Goal: Information Seeking & Learning: Compare options

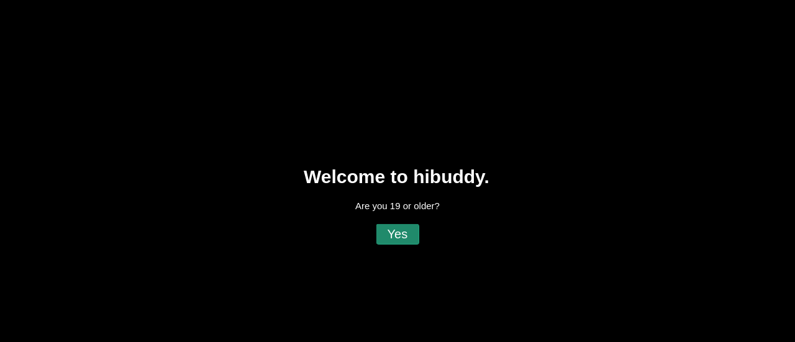
click at [403, 225] on flt-glass-pane at bounding box center [397, 171] width 795 height 342
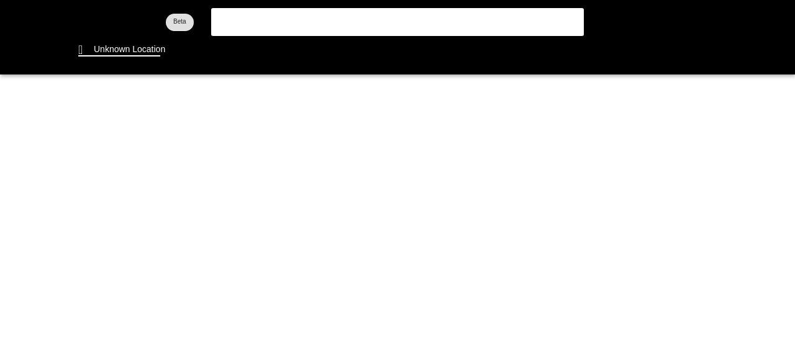
click at [116, 47] on flt-glass-pane at bounding box center [397, 171] width 795 height 342
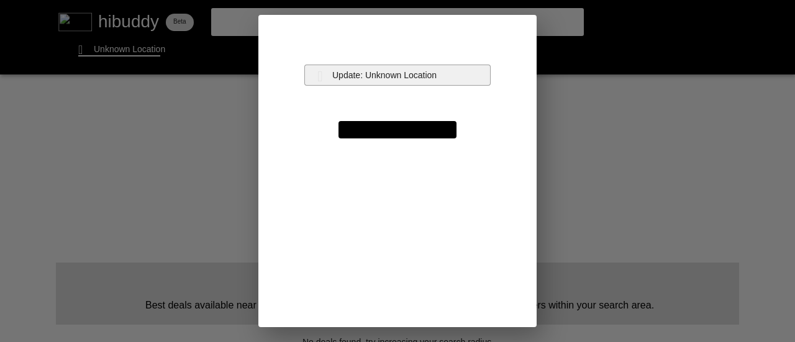
click at [411, 69] on flt-glass-pane at bounding box center [397, 171] width 795 height 342
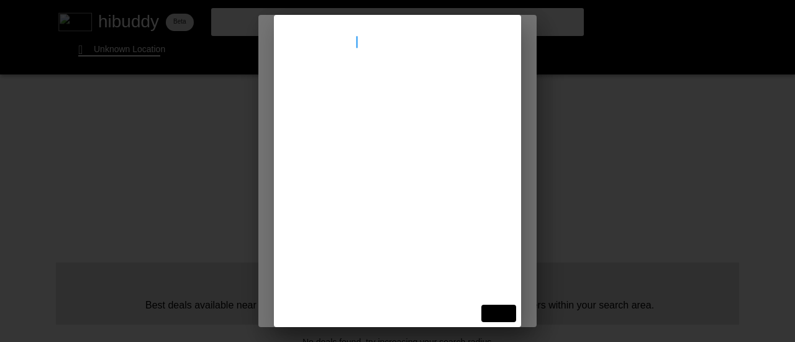
type input "[STREET_ADDRESS]"
click at [368, 84] on flt-glass-pane at bounding box center [397, 171] width 795 height 342
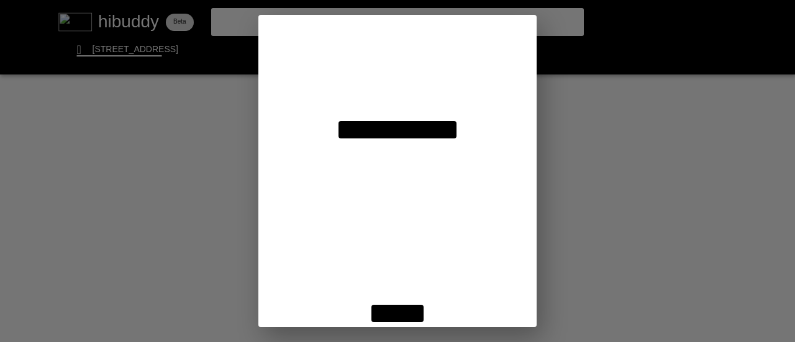
click at [387, 311] on flt-glass-pane at bounding box center [397, 171] width 795 height 342
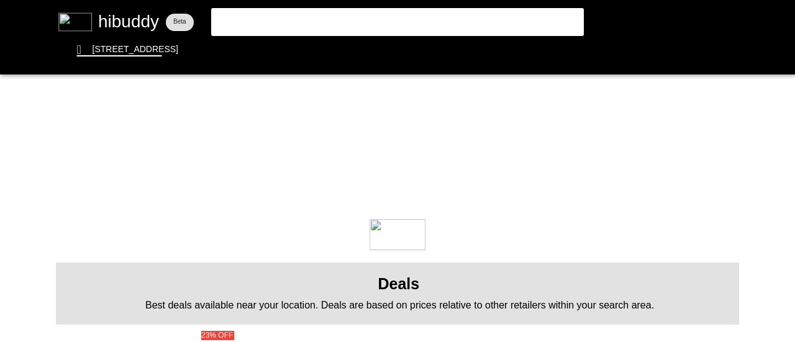
click at [402, 313] on flt-glass-pane at bounding box center [397, 171] width 795 height 342
click at [404, 52] on flt-glass-pane at bounding box center [397, 171] width 795 height 342
click at [401, 51] on flt-glass-pane at bounding box center [397, 171] width 795 height 342
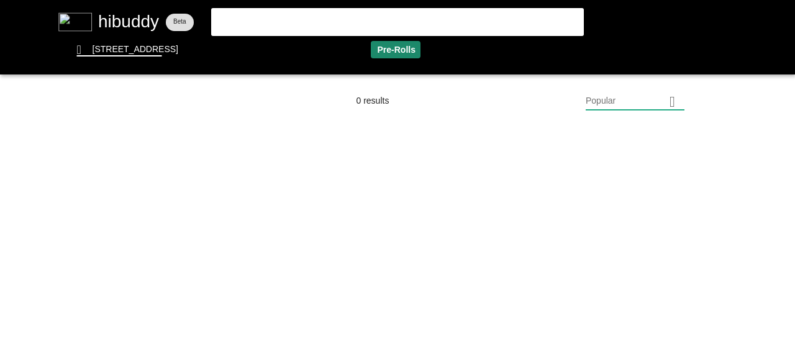
click at [643, 93] on flt-glass-pane at bounding box center [397, 171] width 795 height 342
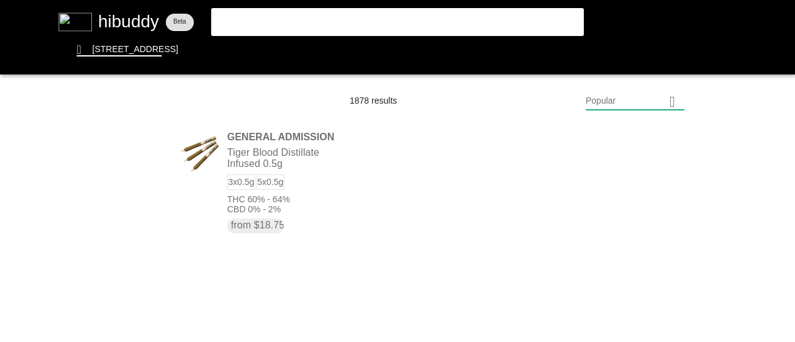
click at [636, 100] on flt-glass-pane at bounding box center [397, 171] width 795 height 342
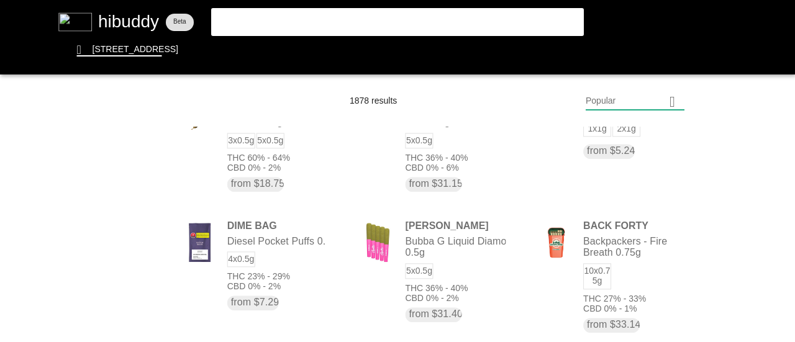
click at [660, 104] on flt-glass-pane at bounding box center [397, 171] width 795 height 342
click at [622, 272] on flt-glass-pane at bounding box center [397, 171] width 795 height 342
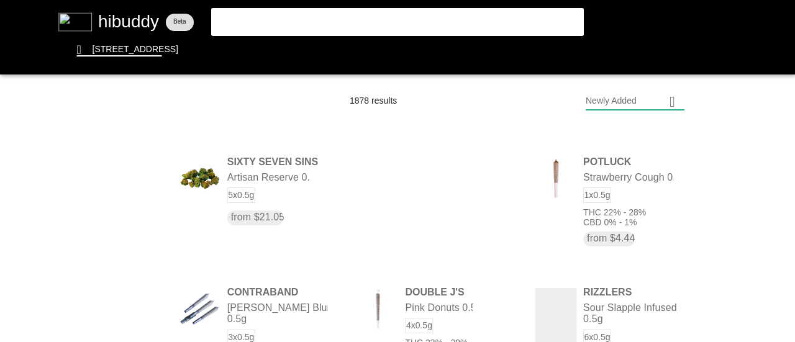
click at [665, 105] on flt-glass-pane at bounding box center [397, 171] width 795 height 342
click at [601, 130] on flt-glass-pane at bounding box center [397, 171] width 795 height 342
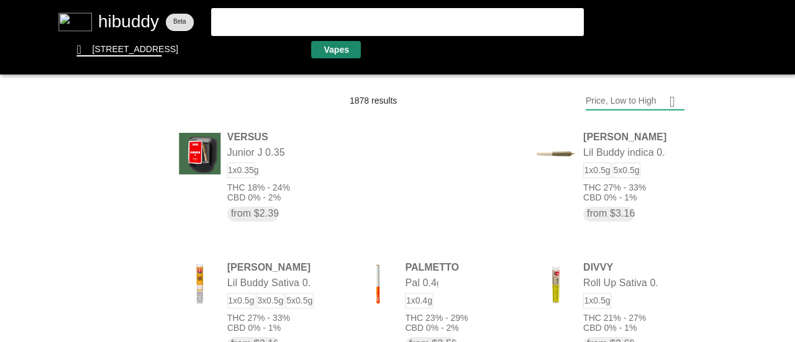
click at [335, 42] on flt-glass-pane at bounding box center [397, 171] width 795 height 342
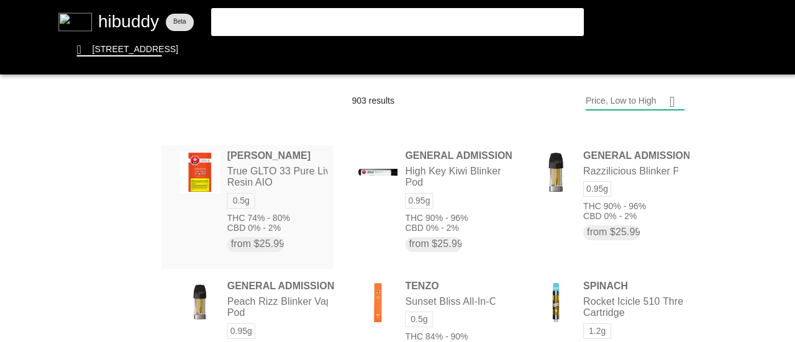
drag, startPoint x: 291, startPoint y: 204, endPoint x: 314, endPoint y: 202, distance: 23.1
click at [291, 204] on flt-glass-pane at bounding box center [397, 171] width 795 height 342
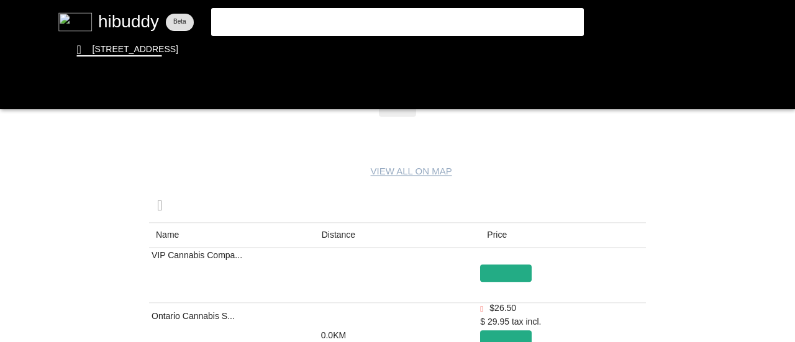
click at [335, 232] on flt-glass-pane at bounding box center [397, 171] width 795 height 342
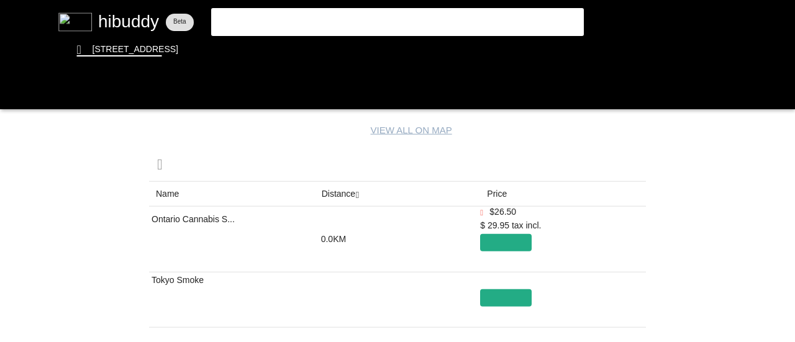
click at [332, 195] on flt-glass-pane at bounding box center [397, 171] width 795 height 342
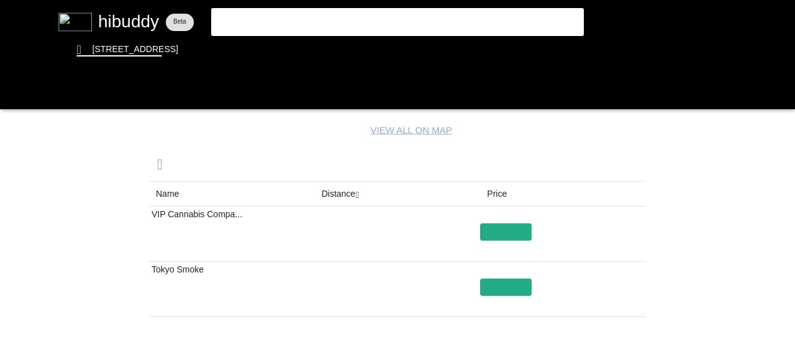
click at [510, 248] on flt-glass-pane at bounding box center [397, 171] width 795 height 342
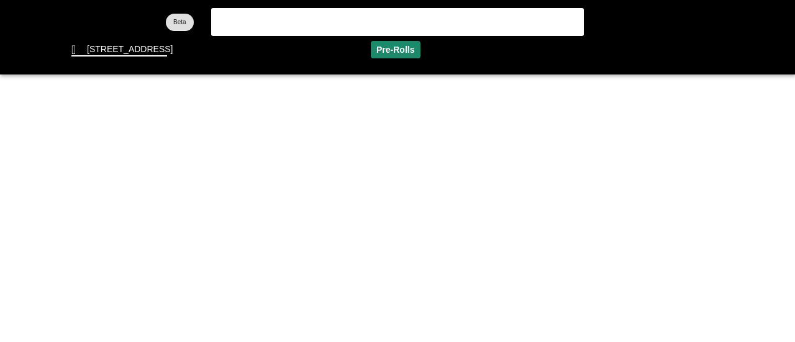
click at [404, 52] on flt-glass-pane at bounding box center [397, 171] width 795 height 342
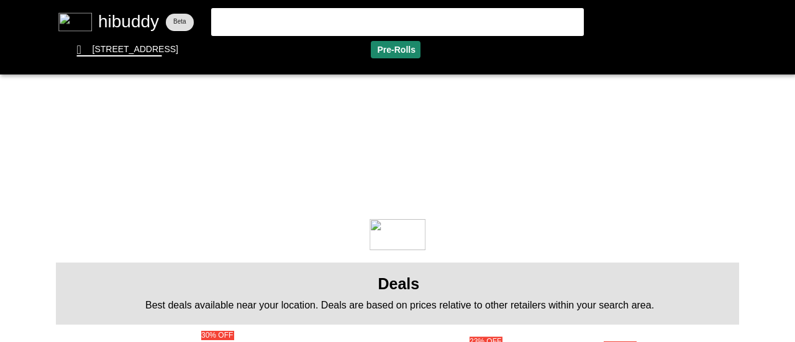
click at [404, 52] on flt-glass-pane at bounding box center [397, 171] width 795 height 342
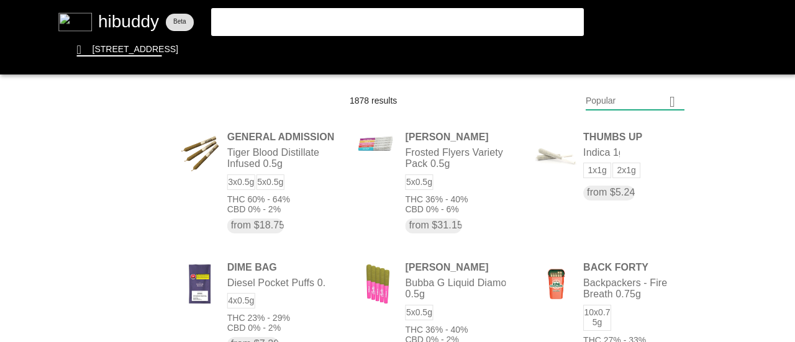
click at [666, 106] on flt-glass-pane at bounding box center [397, 171] width 795 height 342
click at [645, 133] on flt-glass-pane at bounding box center [397, 171] width 795 height 342
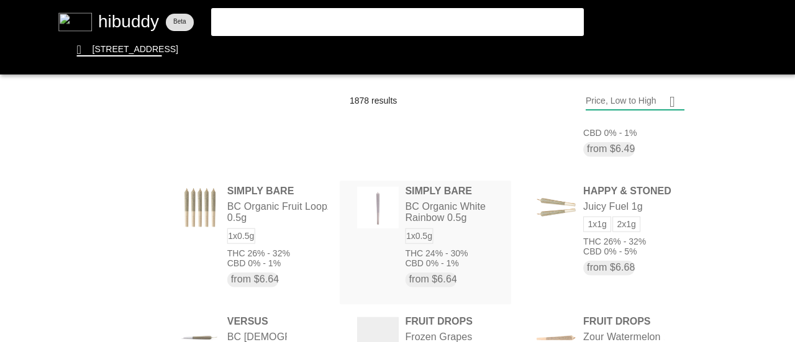
click at [432, 207] on flt-glass-pane at bounding box center [397, 171] width 795 height 342
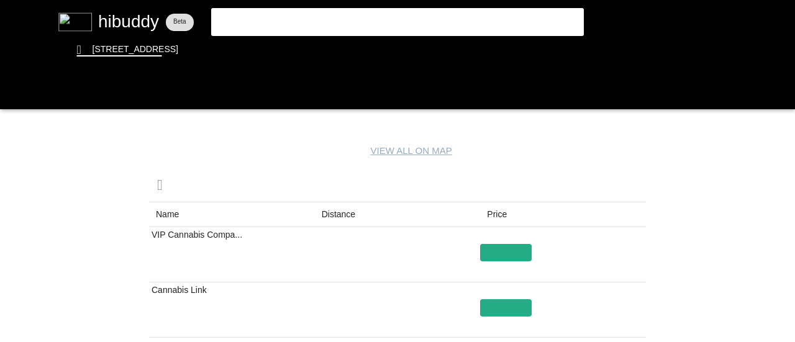
click at [334, 214] on flt-glass-pane at bounding box center [397, 171] width 795 height 342
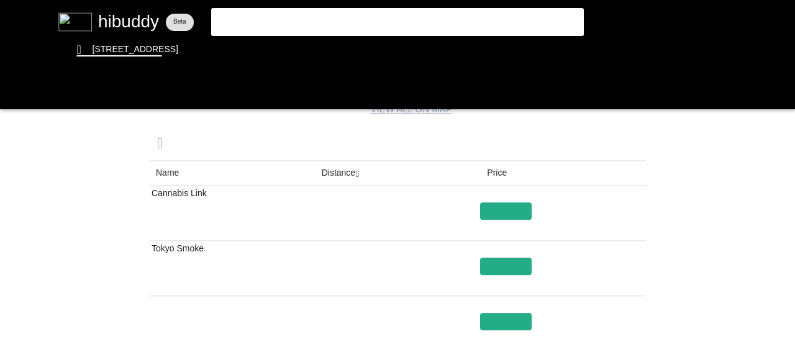
click at [30, 91] on flt-glass-pane at bounding box center [397, 171] width 795 height 342
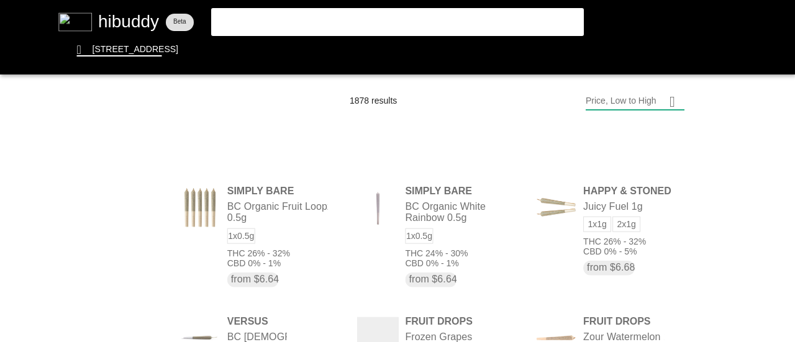
click at [292, 214] on flt-glass-pane at bounding box center [397, 171] width 795 height 342
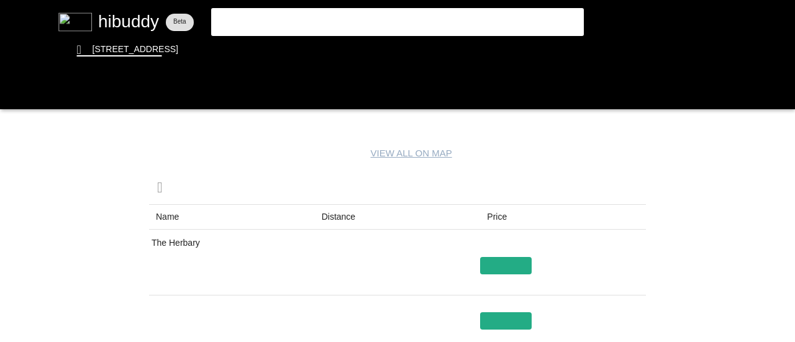
click at [341, 212] on flt-glass-pane at bounding box center [397, 171] width 795 height 342
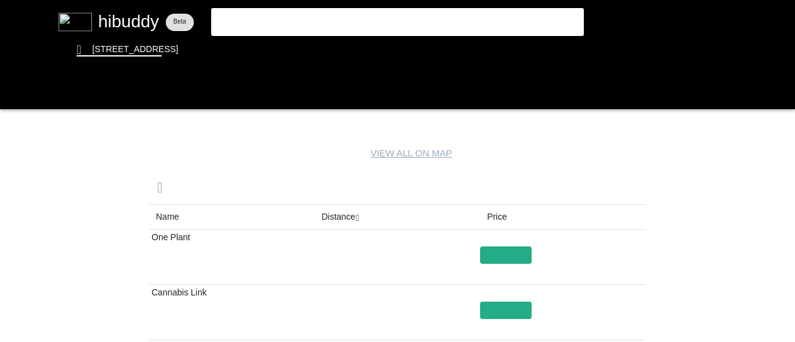
click at [335, 222] on flt-glass-pane at bounding box center [397, 171] width 795 height 342
click at [21, 98] on flt-glass-pane at bounding box center [397, 171] width 795 height 342
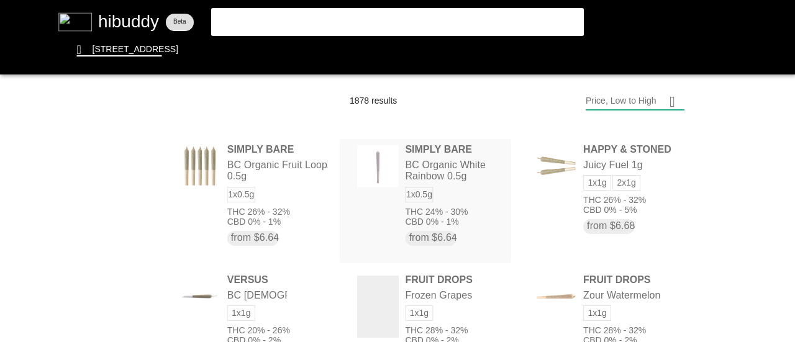
click at [460, 191] on flt-glass-pane at bounding box center [397, 171] width 795 height 342
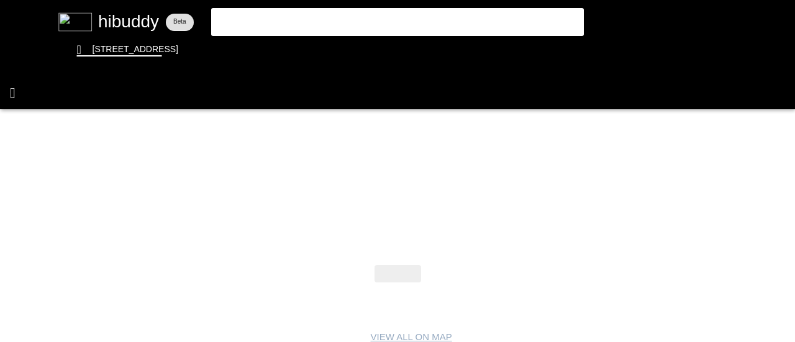
click at [12, 91] on flt-glass-pane at bounding box center [397, 171] width 795 height 342
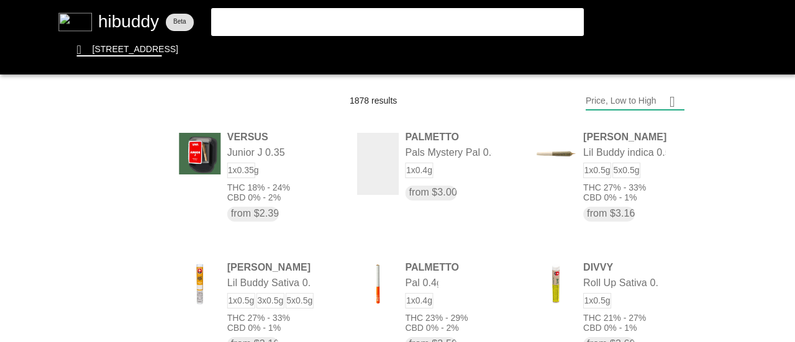
drag, startPoint x: 686, startPoint y: 296, endPoint x: 702, endPoint y: 96, distance: 200.7
click at [702, 96] on flt-glass-pane at bounding box center [397, 171] width 795 height 342
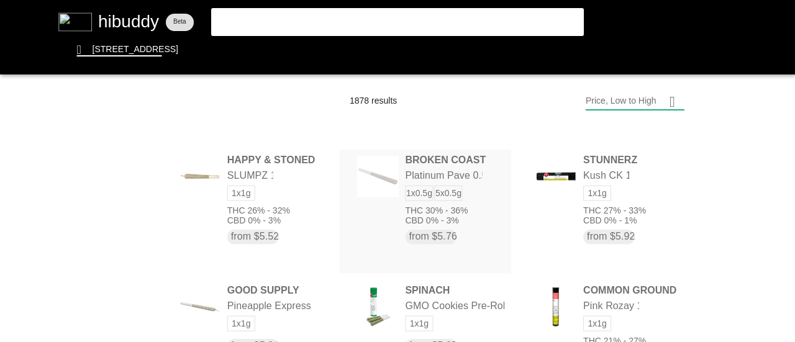
click at [389, 229] on flt-glass-pane at bounding box center [397, 171] width 795 height 342
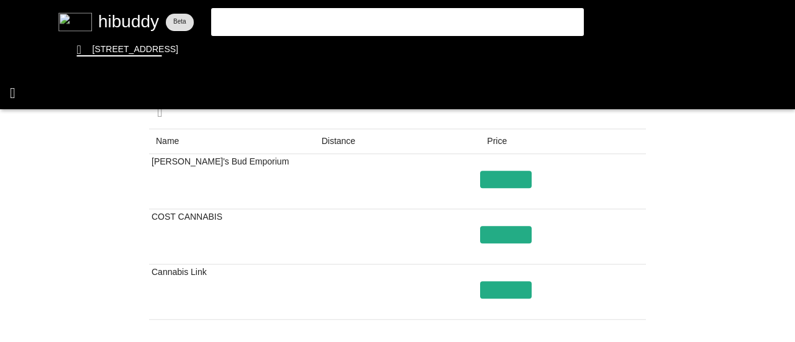
click at [21, 98] on flt-glass-pane at bounding box center [397, 171] width 795 height 342
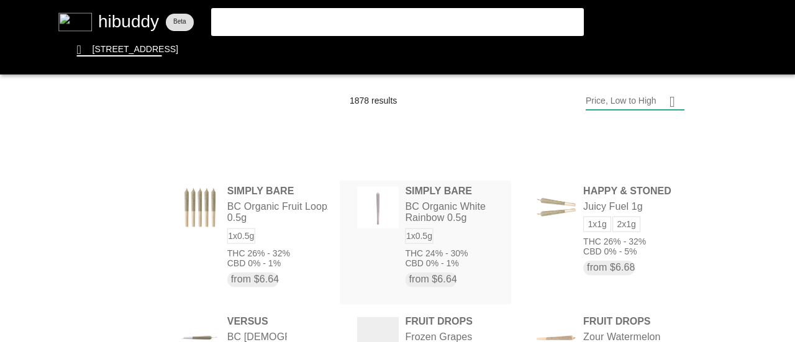
click at [420, 230] on flt-glass-pane at bounding box center [397, 171] width 795 height 342
click at [417, 240] on flt-glass-pane at bounding box center [397, 171] width 795 height 342
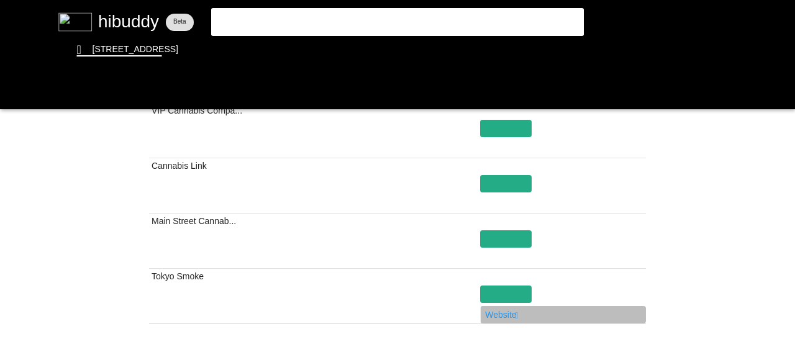
click at [500, 314] on flt-glass-pane at bounding box center [397, 171] width 795 height 342
